Goal: Transaction & Acquisition: Book appointment/travel/reservation

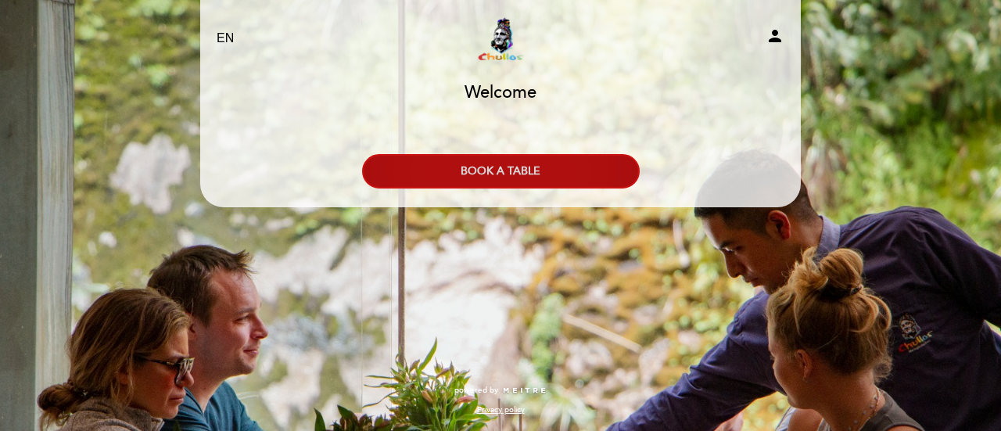
click at [509, 175] on button "BOOK A TABLE" at bounding box center [501, 171] width 278 height 34
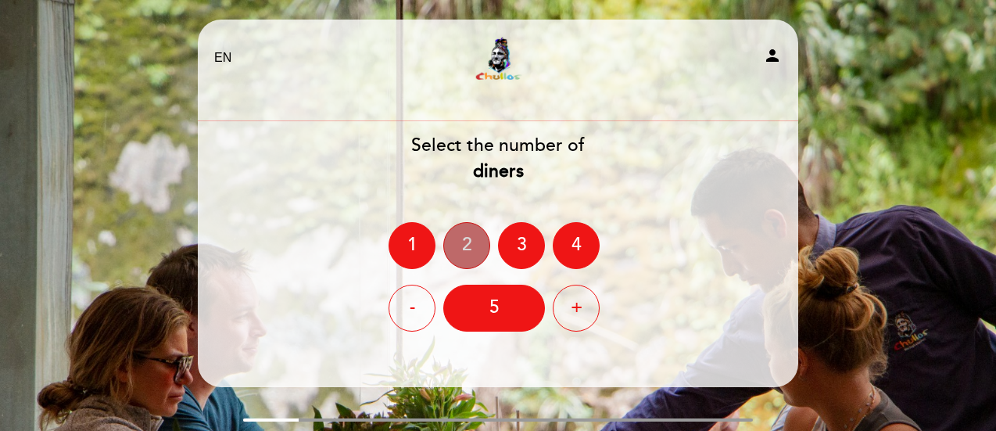
click at [464, 256] on div "2" at bounding box center [466, 245] width 47 height 47
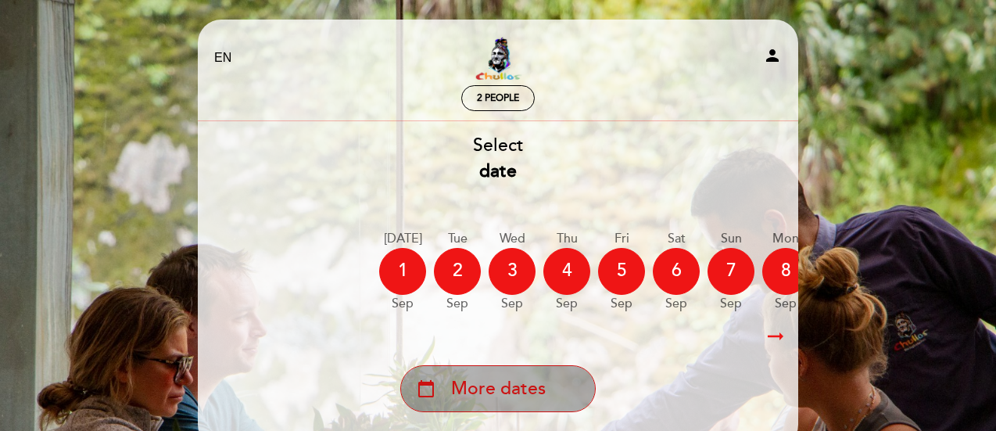
click at [560, 392] on div "calendar_today More dates" at bounding box center [498, 388] width 196 height 47
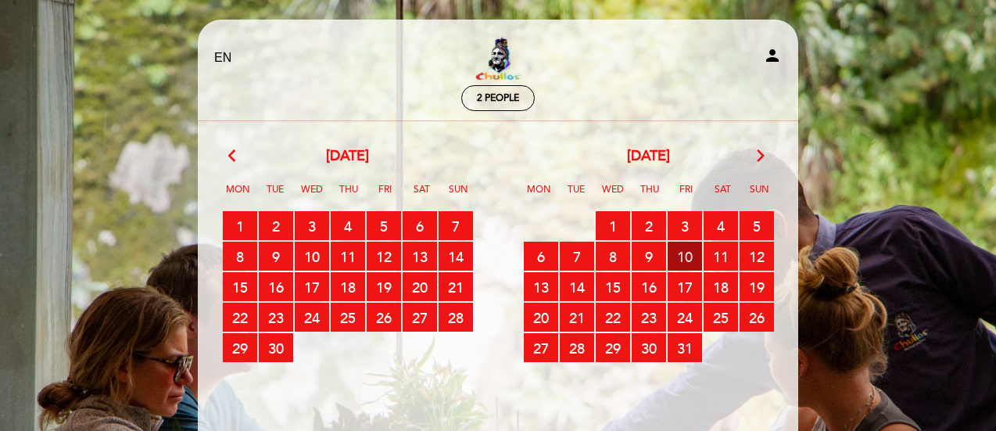
click at [680, 256] on span "10 RESERVATIONS AVAILABLE" at bounding box center [685, 256] width 34 height 29
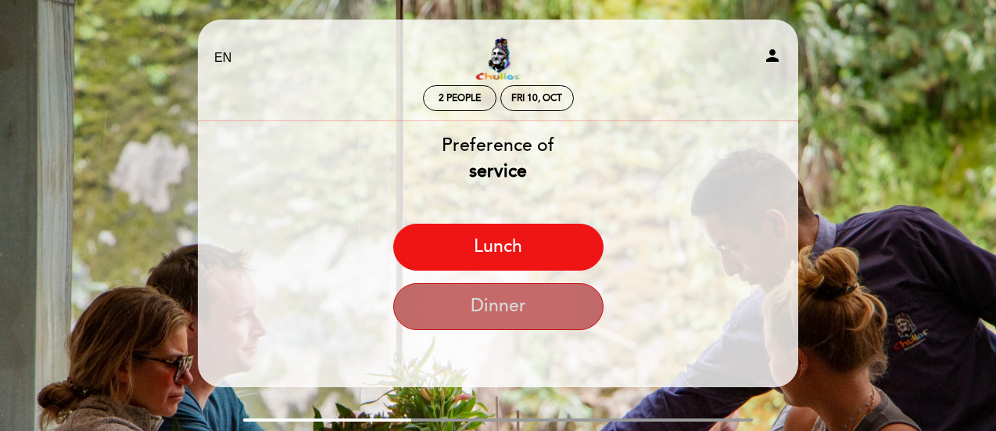
click at [546, 318] on button "Dinner" at bounding box center [498, 306] width 210 height 47
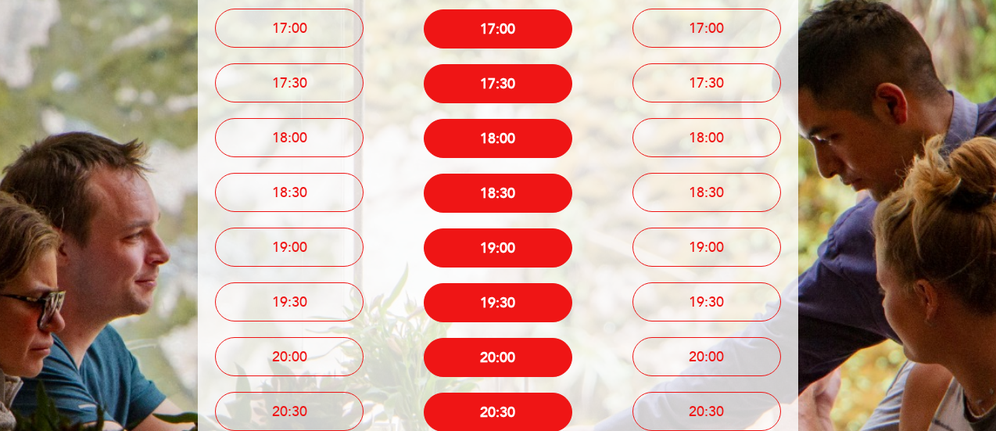
scroll to position [216, 0]
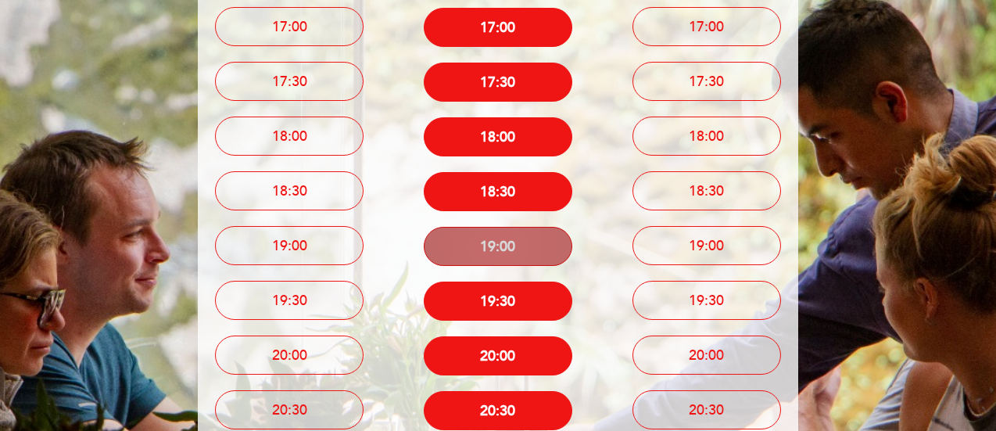
click at [479, 254] on button "19:00" at bounding box center [498, 246] width 149 height 39
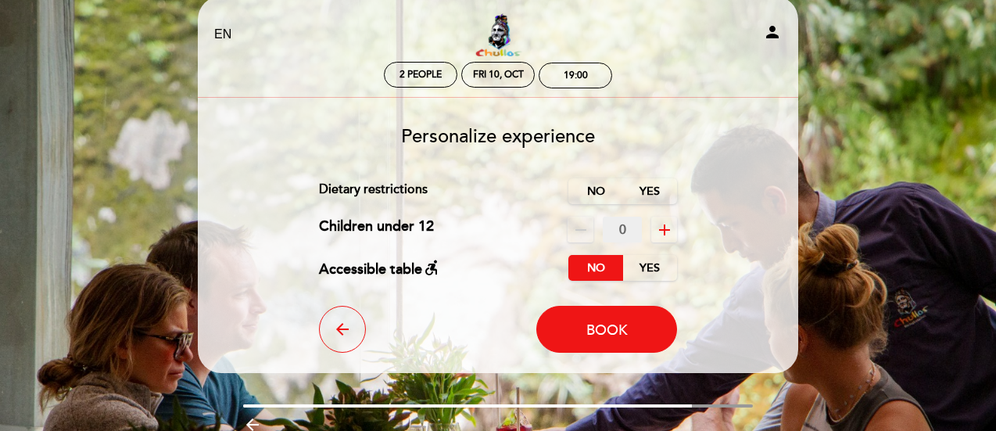
scroll to position [20, 0]
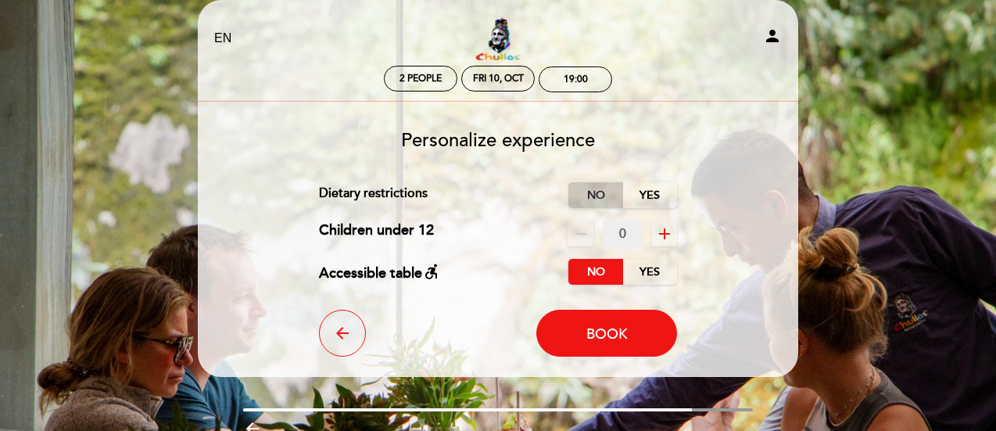
click at [599, 196] on label "No" at bounding box center [596, 195] width 55 height 26
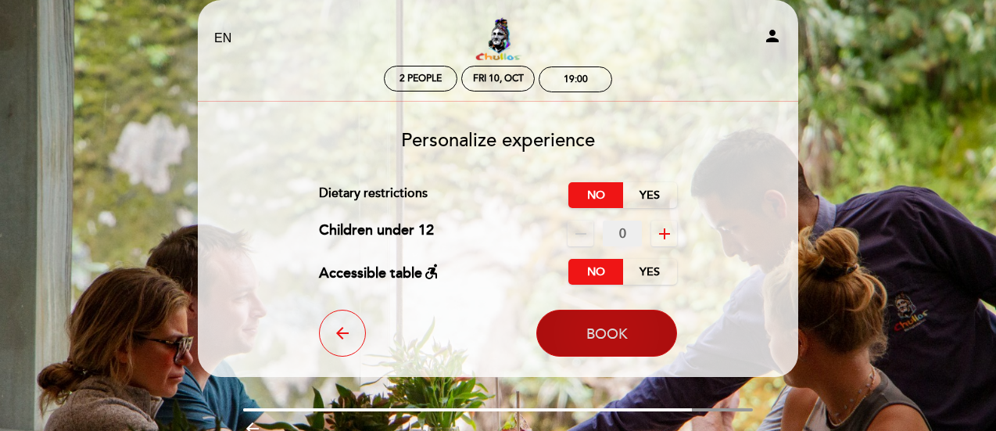
click at [583, 336] on button "Book" at bounding box center [606, 333] width 141 height 47
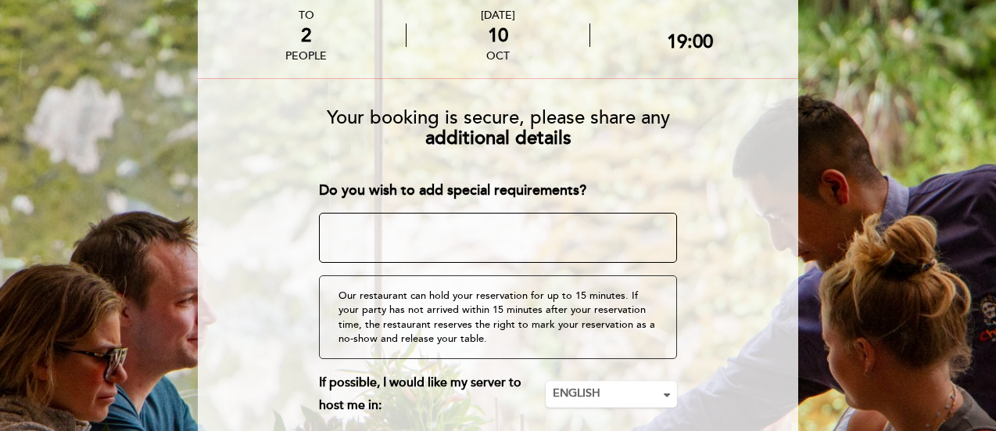
scroll to position [88, 0]
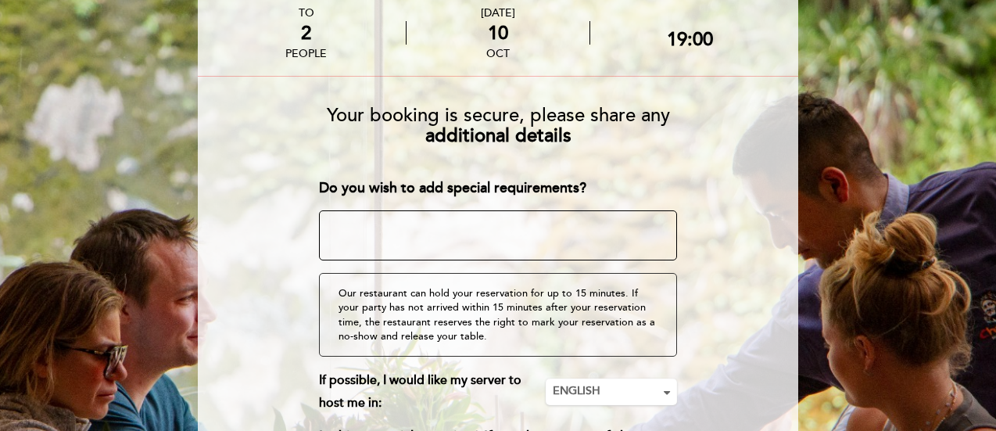
click at [448, 232] on textarea at bounding box center [498, 235] width 359 height 50
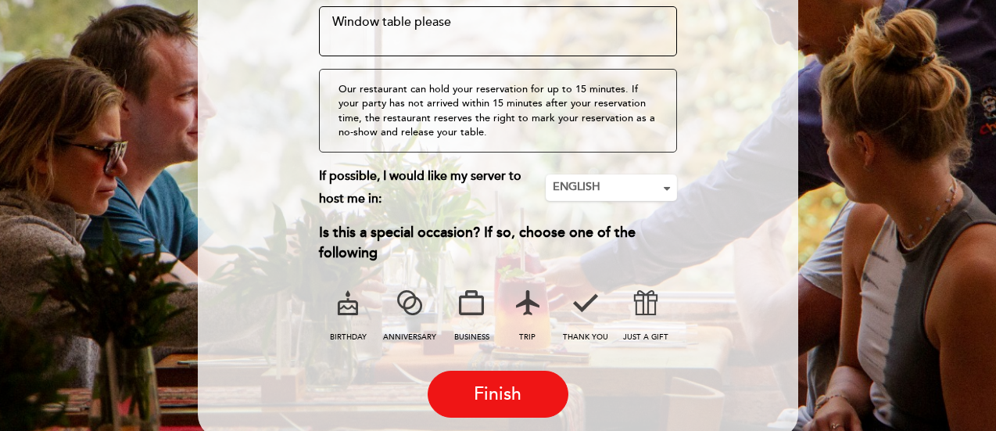
scroll to position [292, 0]
type textarea "Window table please"
click at [418, 313] on icon at bounding box center [409, 302] width 41 height 41
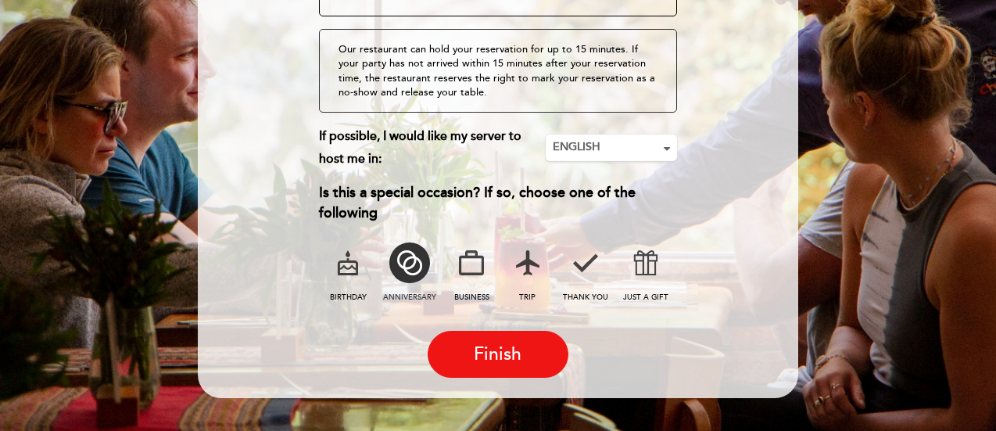
scroll to position [336, 0]
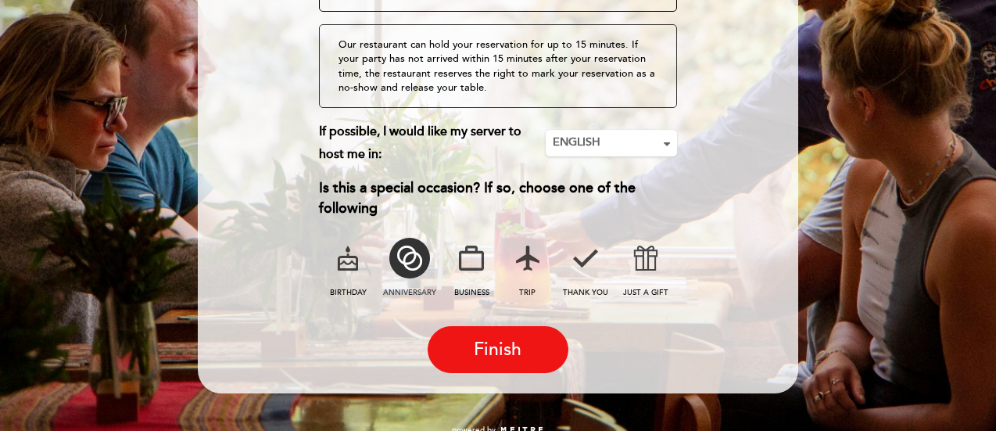
click at [518, 259] on icon at bounding box center [528, 258] width 41 height 41
click at [418, 265] on icon at bounding box center [409, 258] width 41 height 41
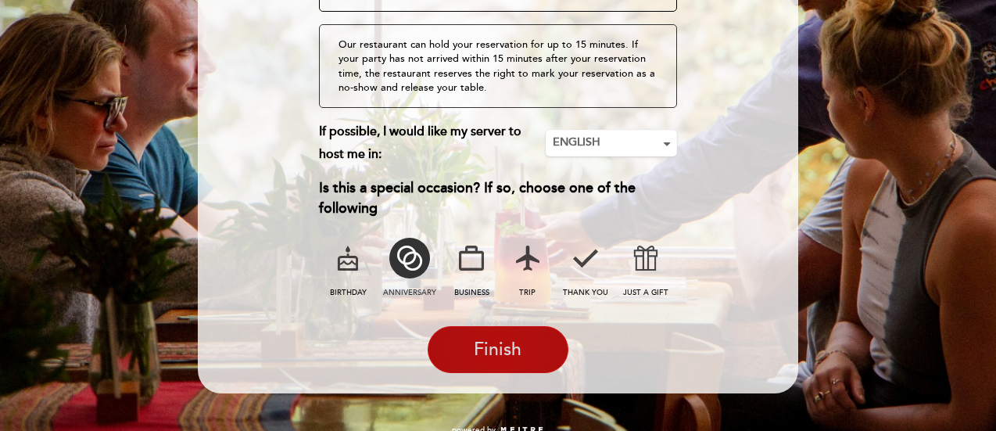
click at [479, 364] on button "Finish" at bounding box center [498, 349] width 141 height 47
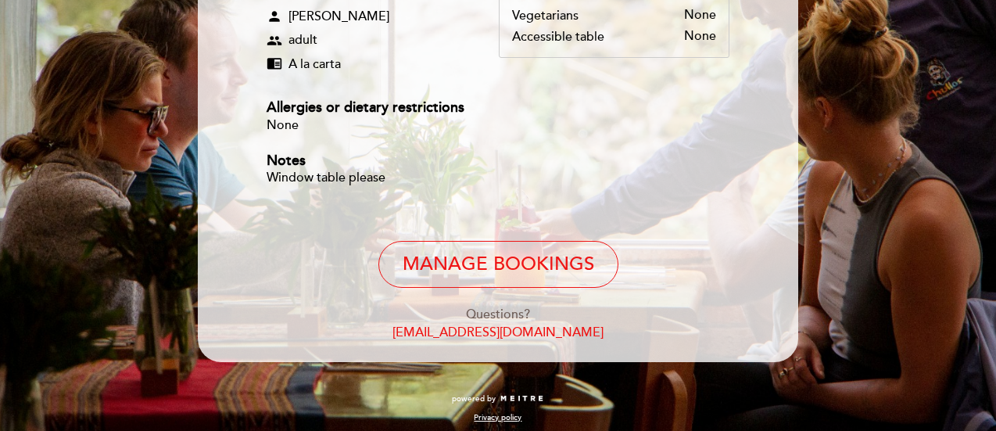
scroll to position [287, 0]
